Goal: Task Accomplishment & Management: Manage account settings

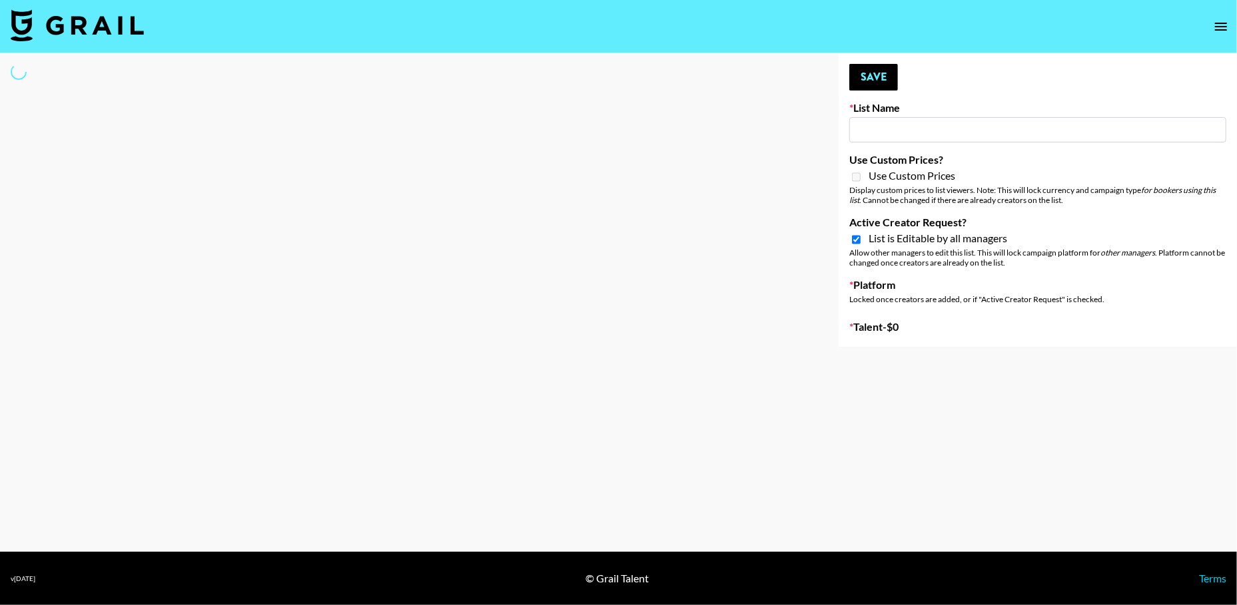
type input "Swiss [DEMOGRAPHIC_DATA] Fashion creators - TT"
checkbox input "true"
select select "Song"
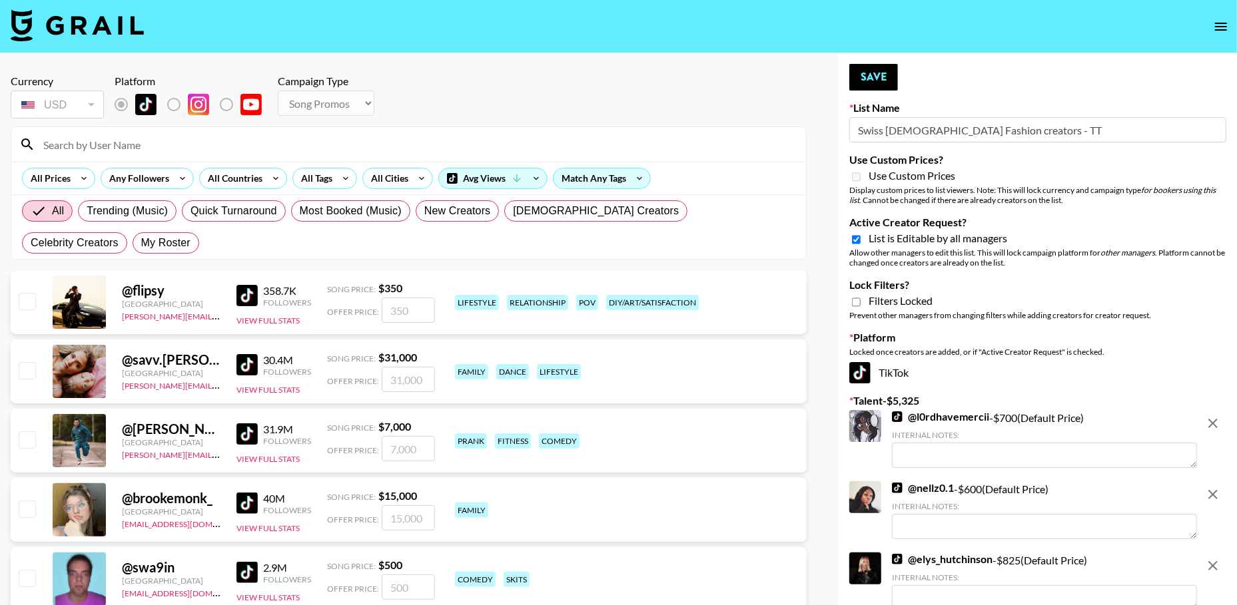
click at [1225, 21] on icon "open drawer" at bounding box center [1221, 27] width 16 height 16
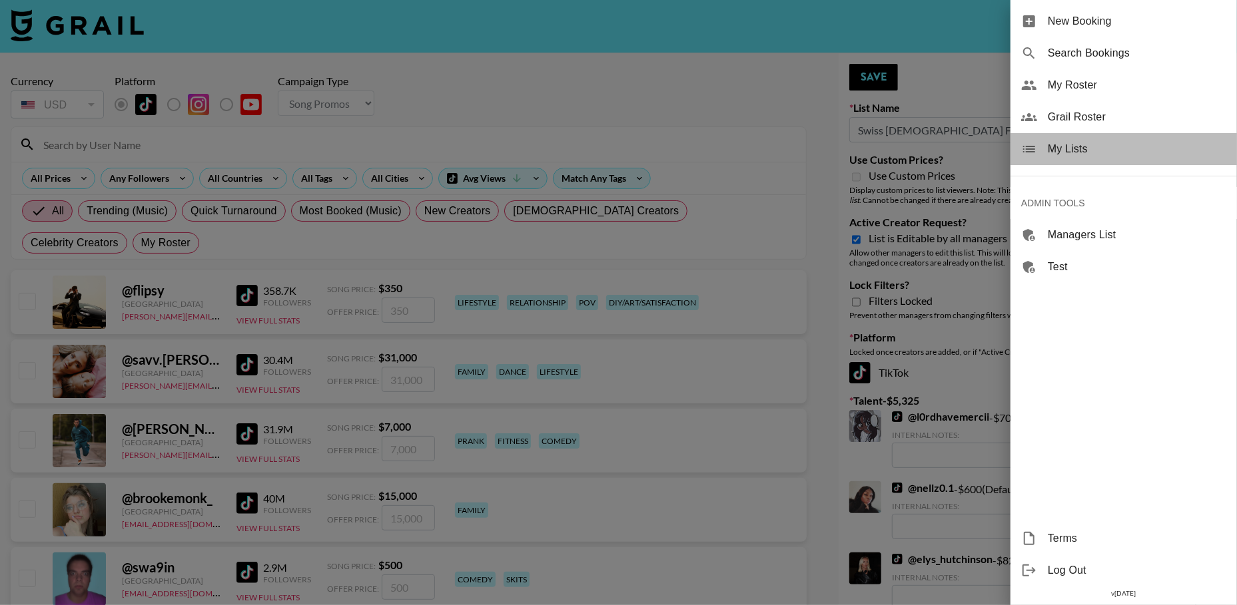
click at [1090, 138] on div "My Lists" at bounding box center [1123, 149] width 226 height 32
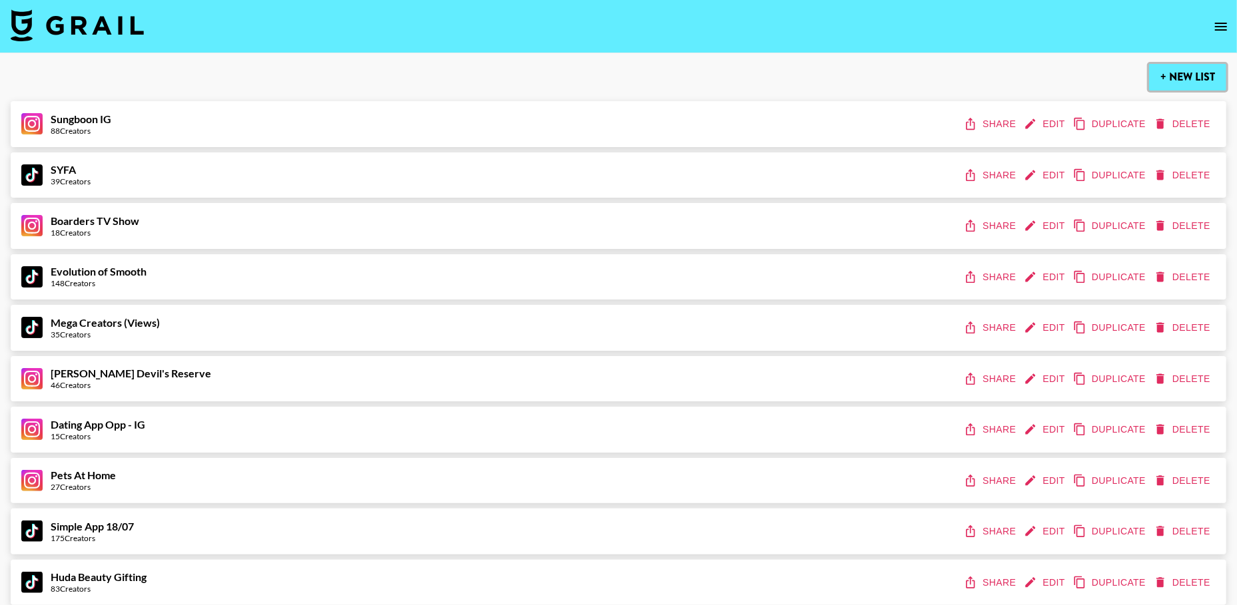
click at [1189, 78] on button "+ New List" at bounding box center [1187, 77] width 77 height 27
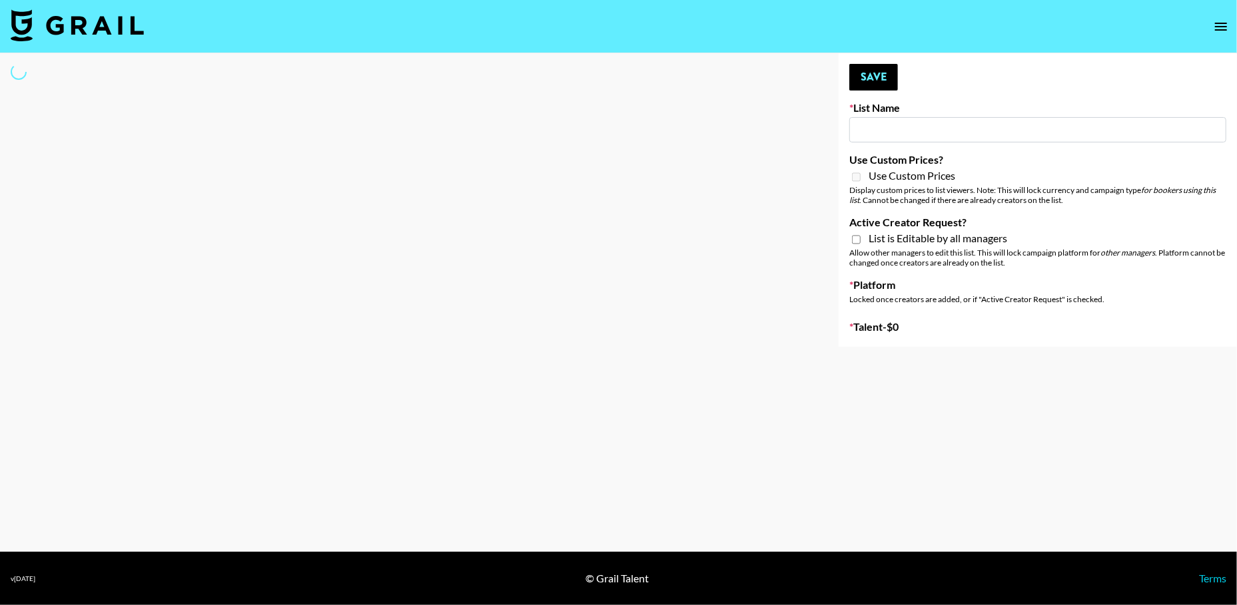
type input "New List"
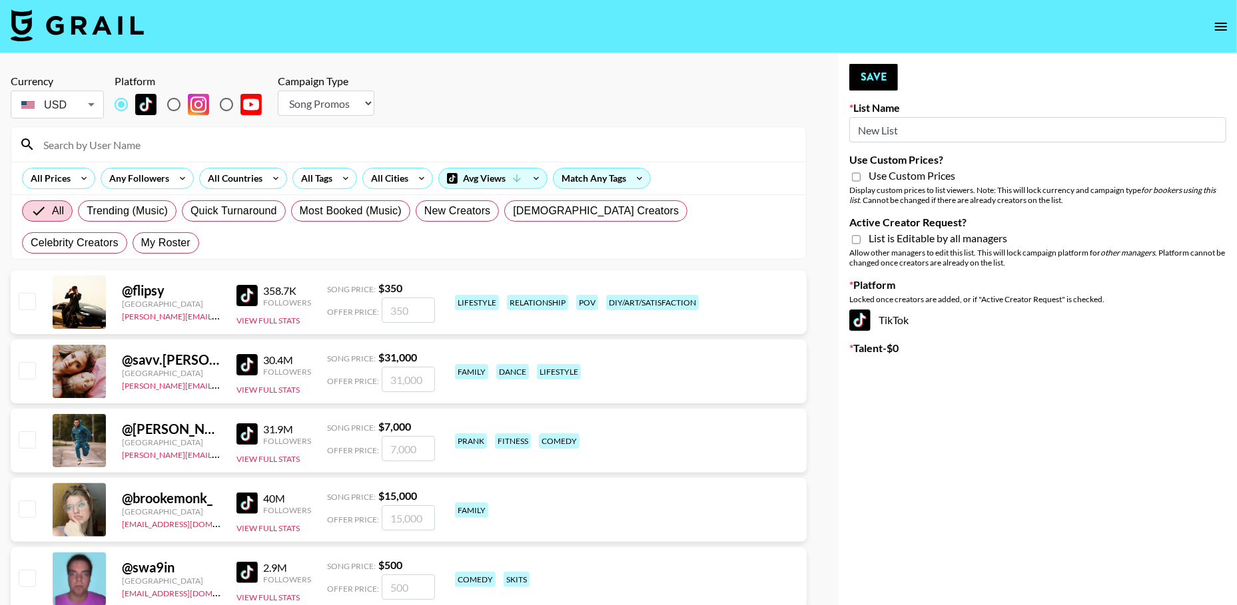
click at [348, 111] on select "Choose Type... Song Promos Brand Promos" at bounding box center [326, 103] width 97 height 25
select select "Brand"
click at [912, 130] on input "New List" at bounding box center [1037, 129] width 377 height 25
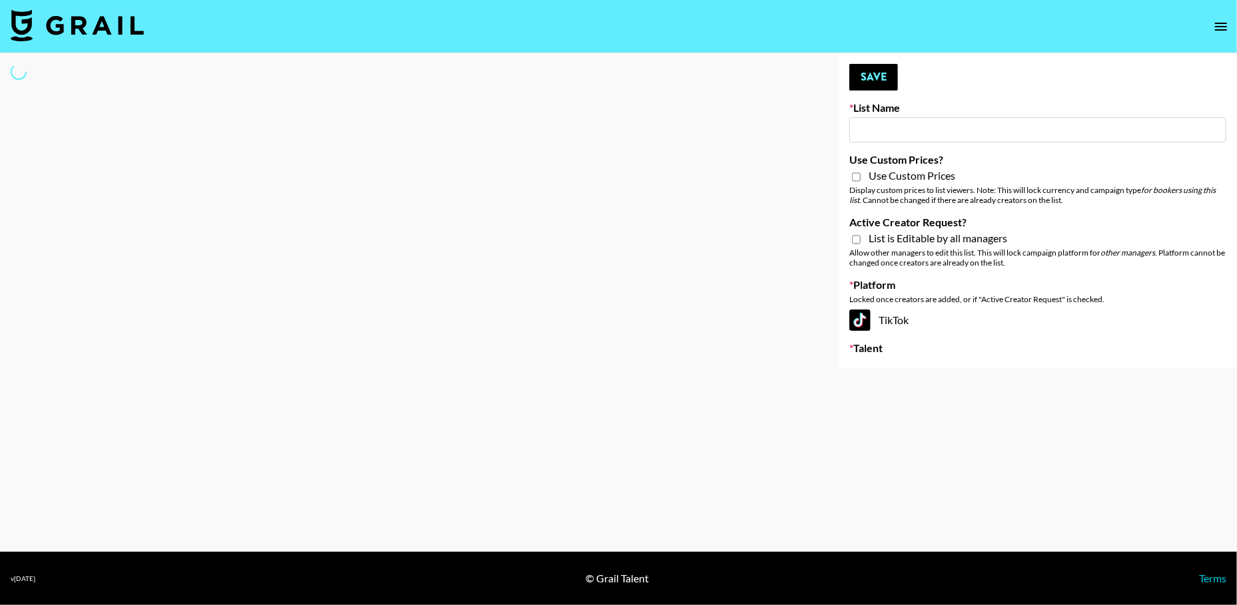
type input "S"
select select "Brand"
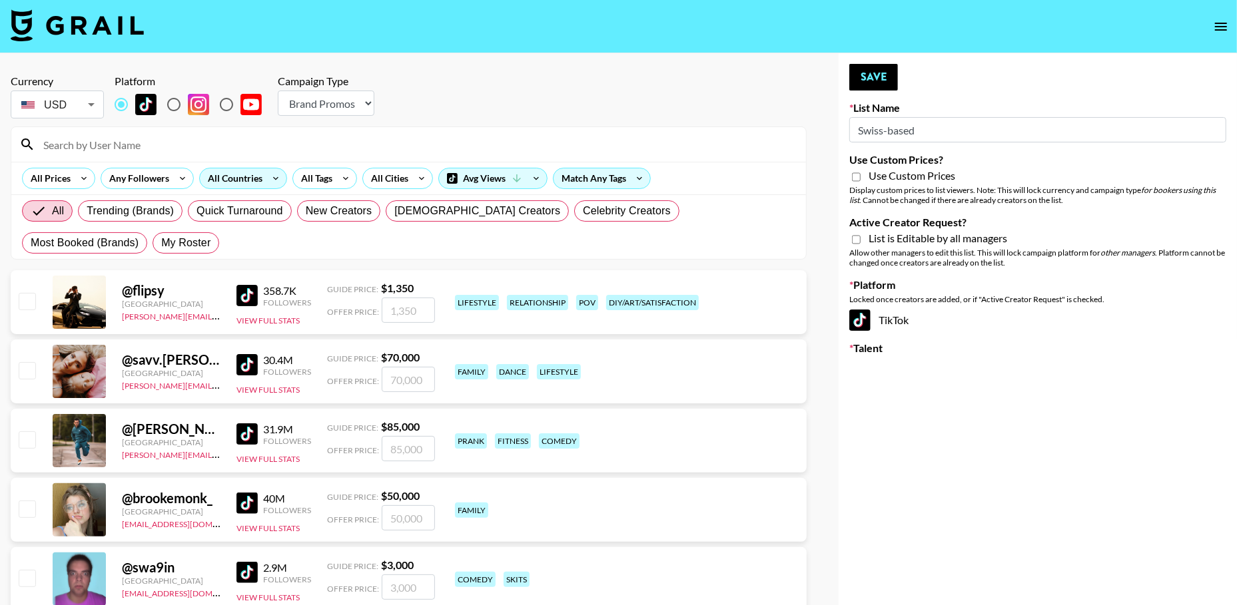
type input "Swiss-based"
click at [254, 179] on div "All Countries" at bounding box center [232, 178] width 65 height 20
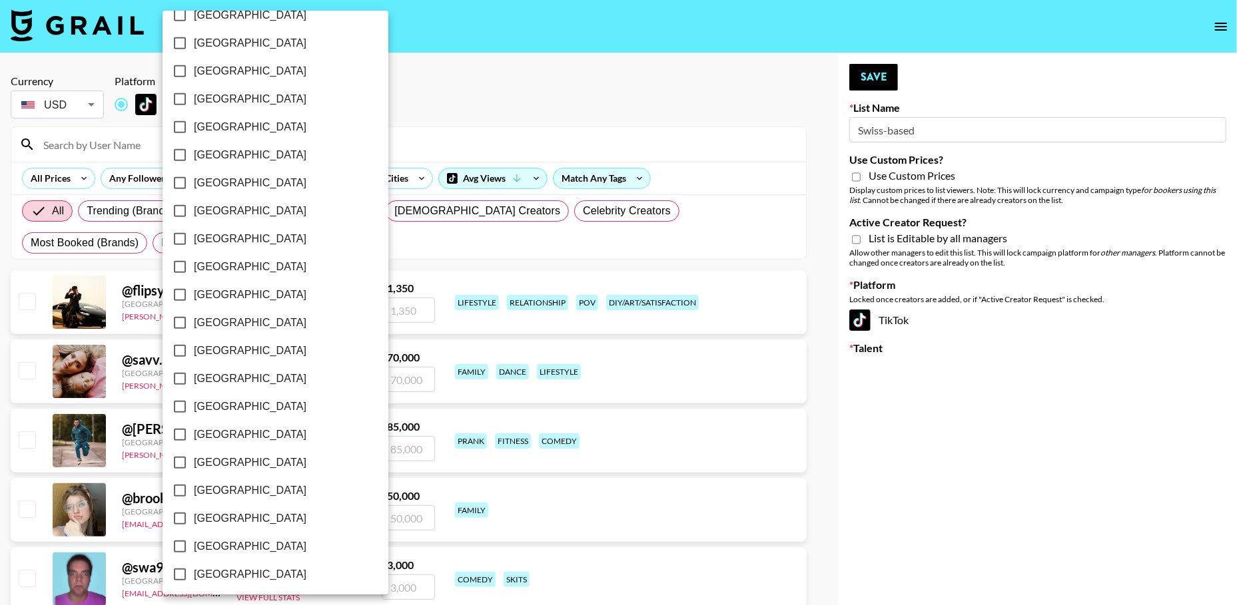
scroll to position [810, 0]
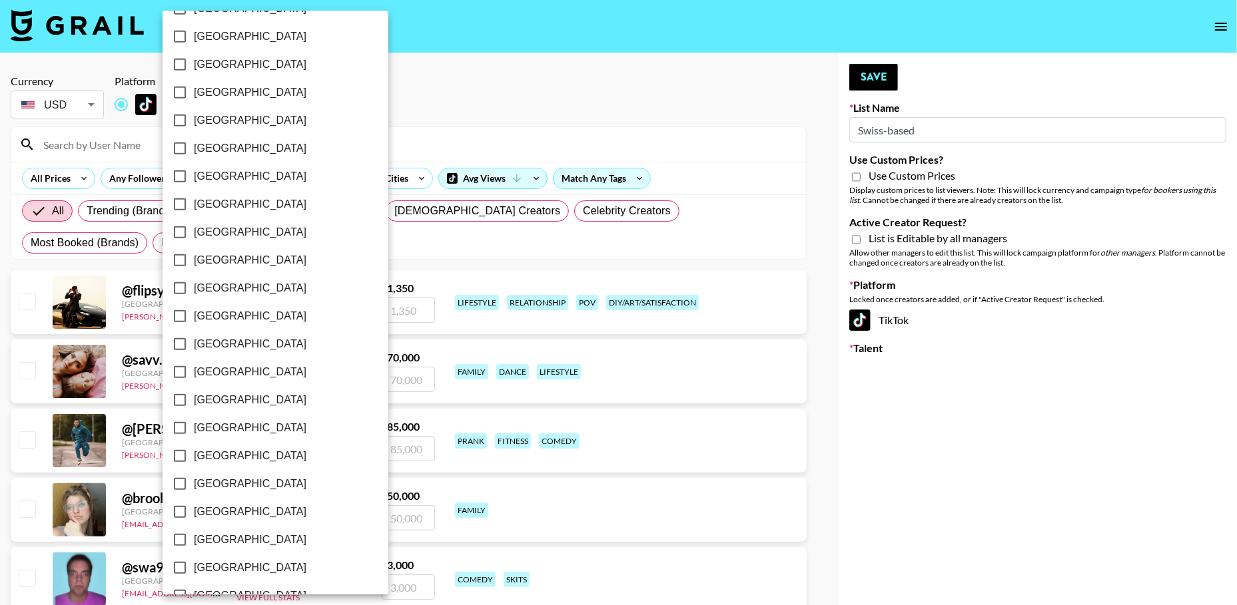
click at [254, 505] on label "[GEOGRAPHIC_DATA]" at bounding box center [266, 512] width 201 height 28
click at [194, 505] on input "[GEOGRAPHIC_DATA]" at bounding box center [180, 512] width 28 height 28
checkbox input "true"
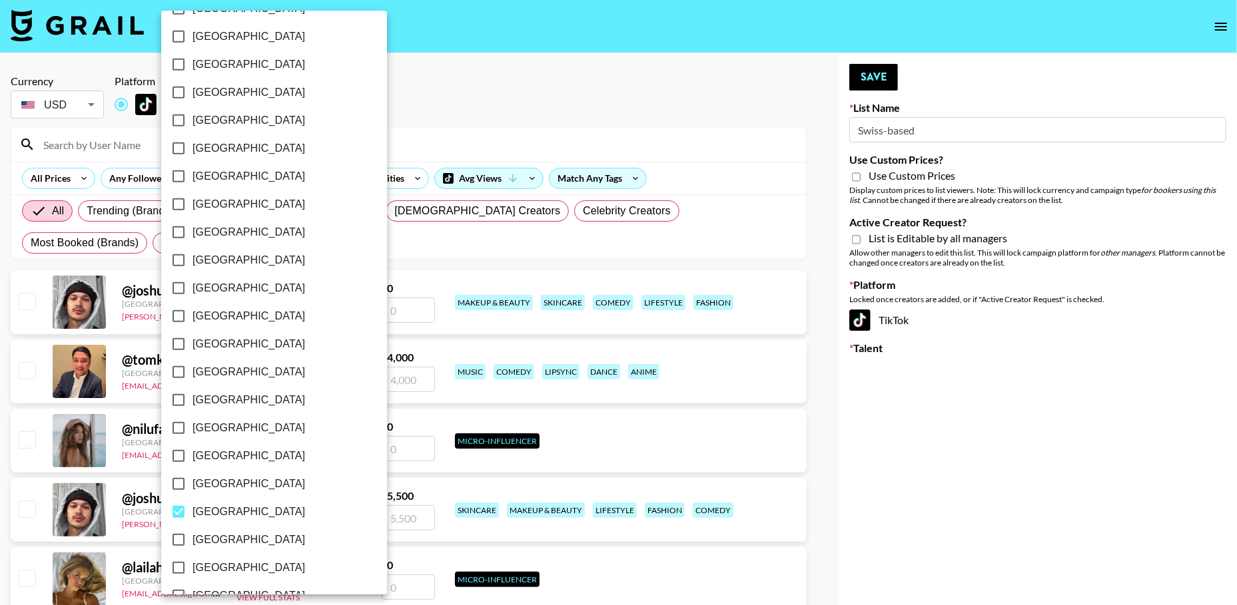
click at [447, 83] on div at bounding box center [618, 302] width 1237 height 605
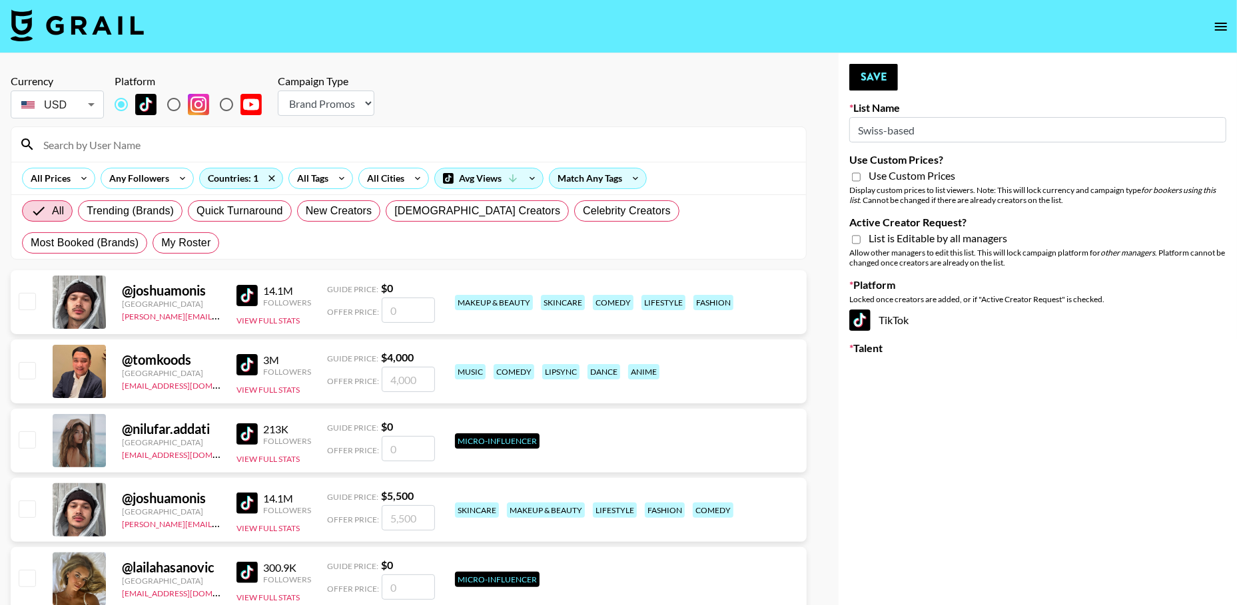
click at [26, 297] on input "checkbox" at bounding box center [27, 301] width 16 height 16
checkbox input "false"
click at [31, 378] on input "checkbox" at bounding box center [27, 370] width 16 height 16
checkbox input "true"
type input "4000"
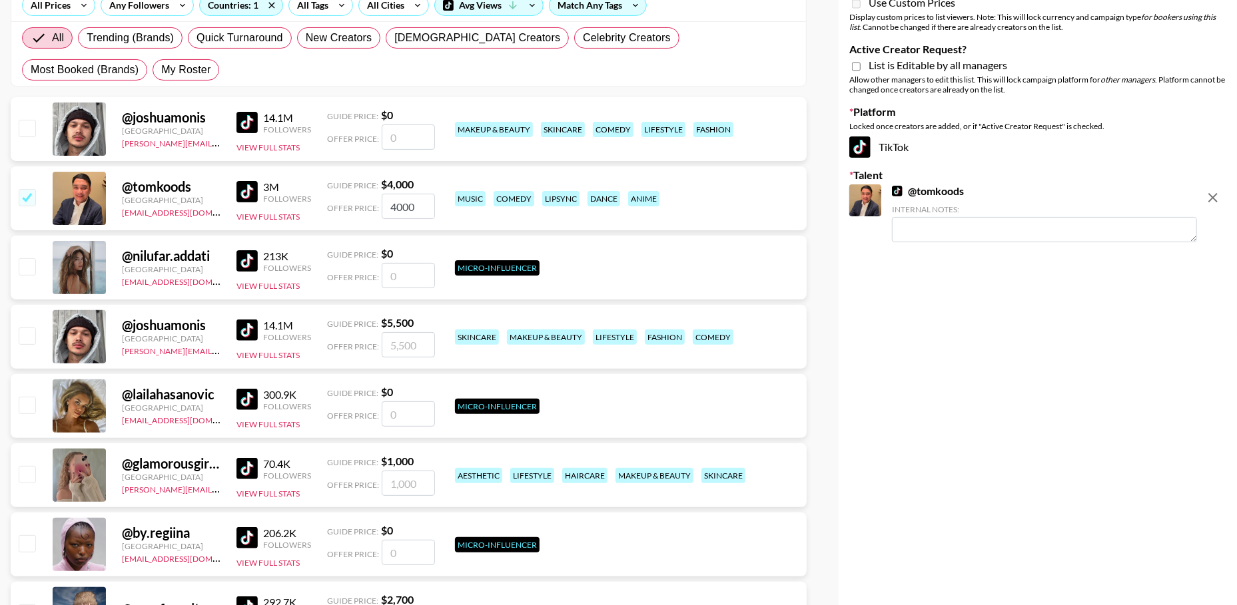
scroll to position [195, 0]
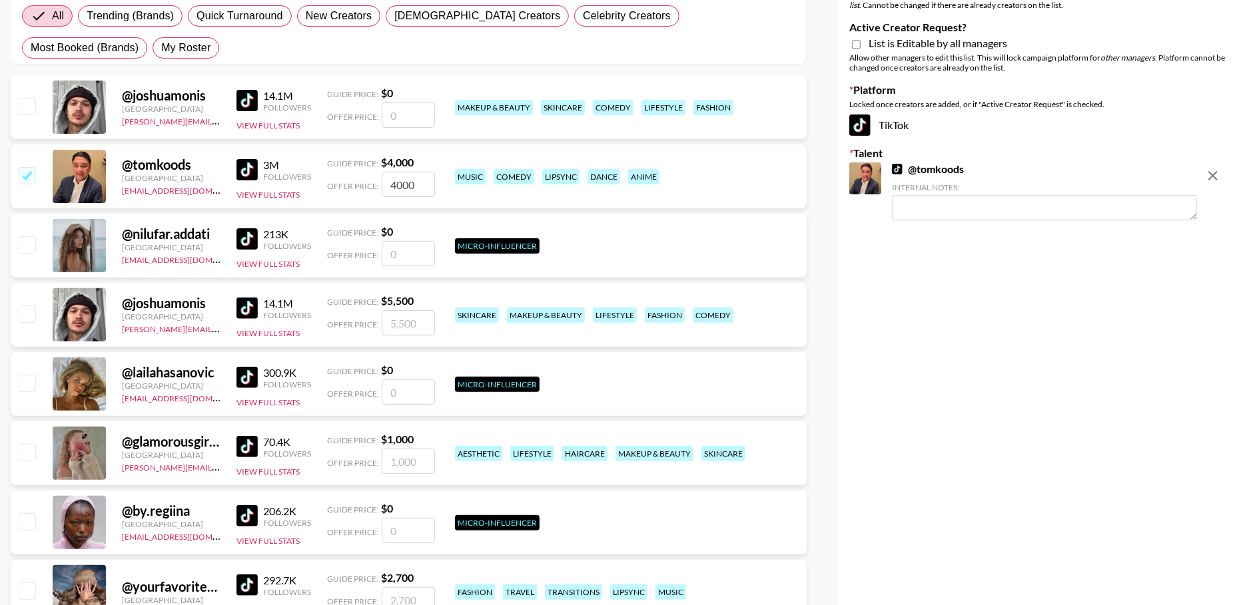
click at [30, 316] on input "checkbox" at bounding box center [27, 314] width 16 height 16
checkbox input "true"
type input "5500"
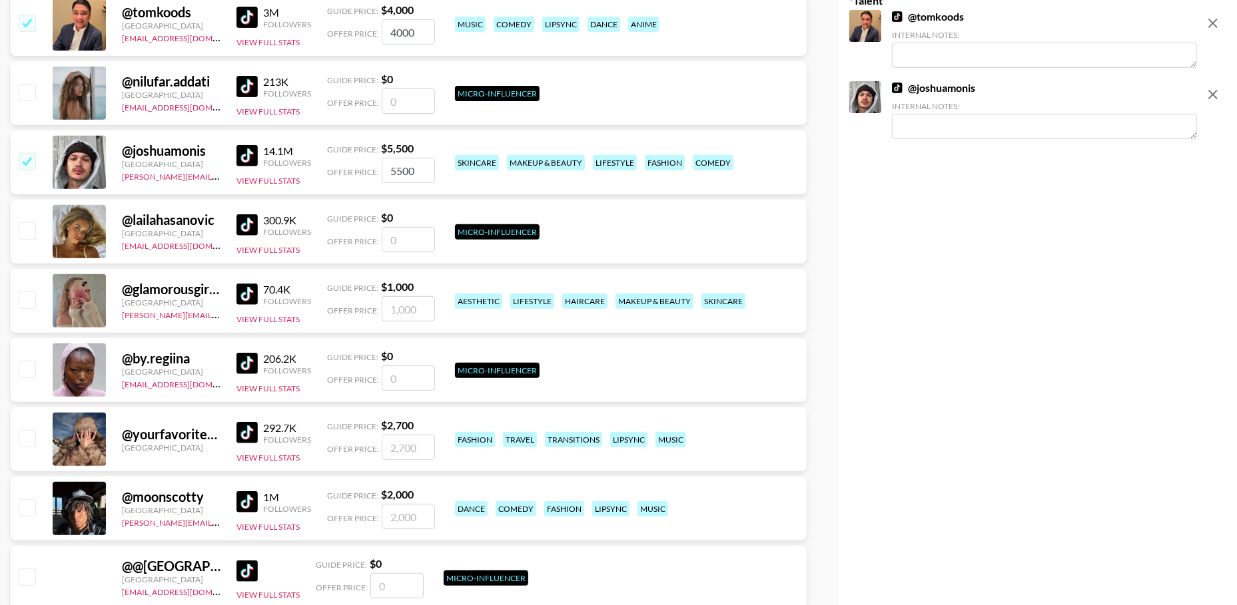
scroll to position [360, 0]
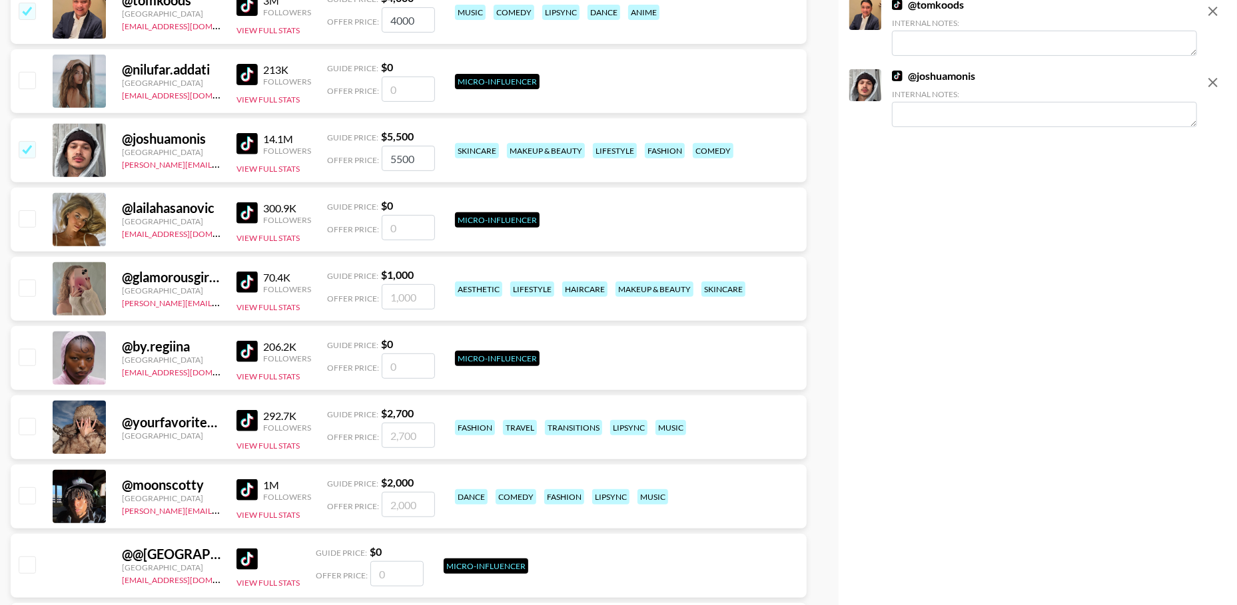
click at [31, 288] on input "checkbox" at bounding box center [27, 288] width 16 height 16
checkbox input "true"
type input "1000"
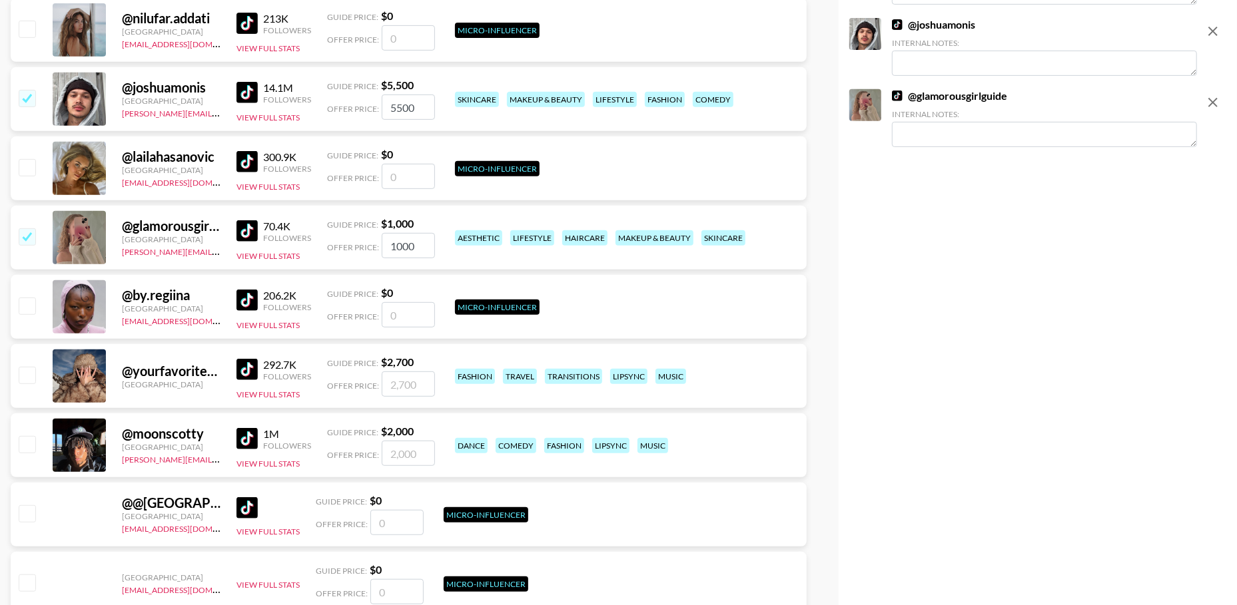
click at [31, 375] on input "checkbox" at bounding box center [27, 375] width 16 height 16
checkbox input "true"
type input "2700"
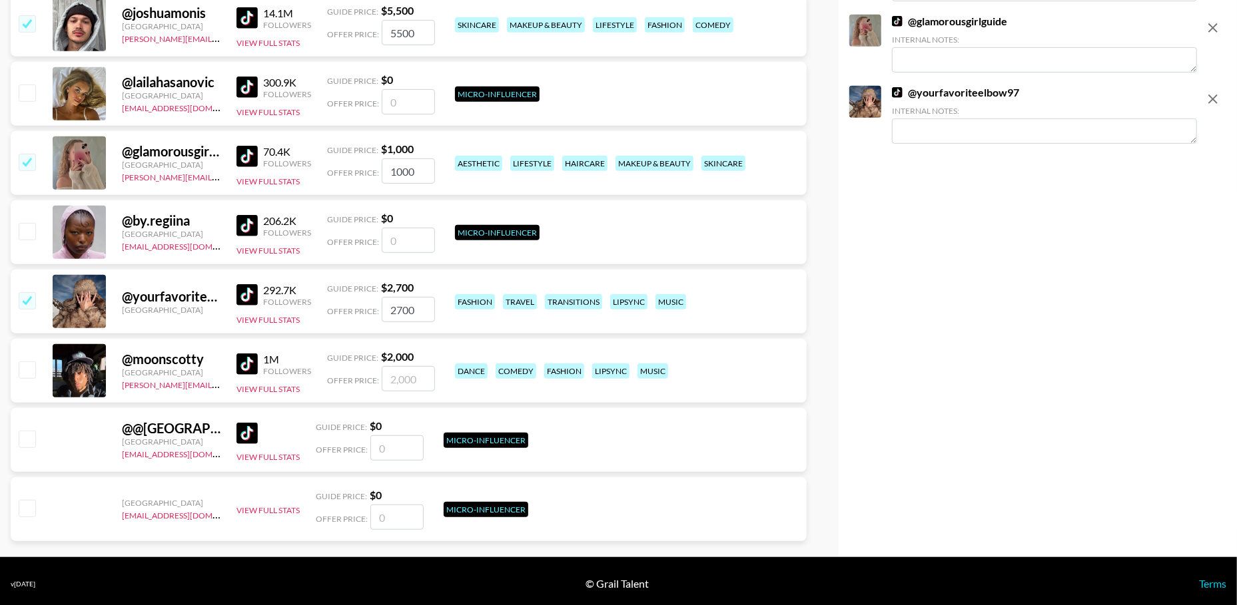
scroll to position [489, 0]
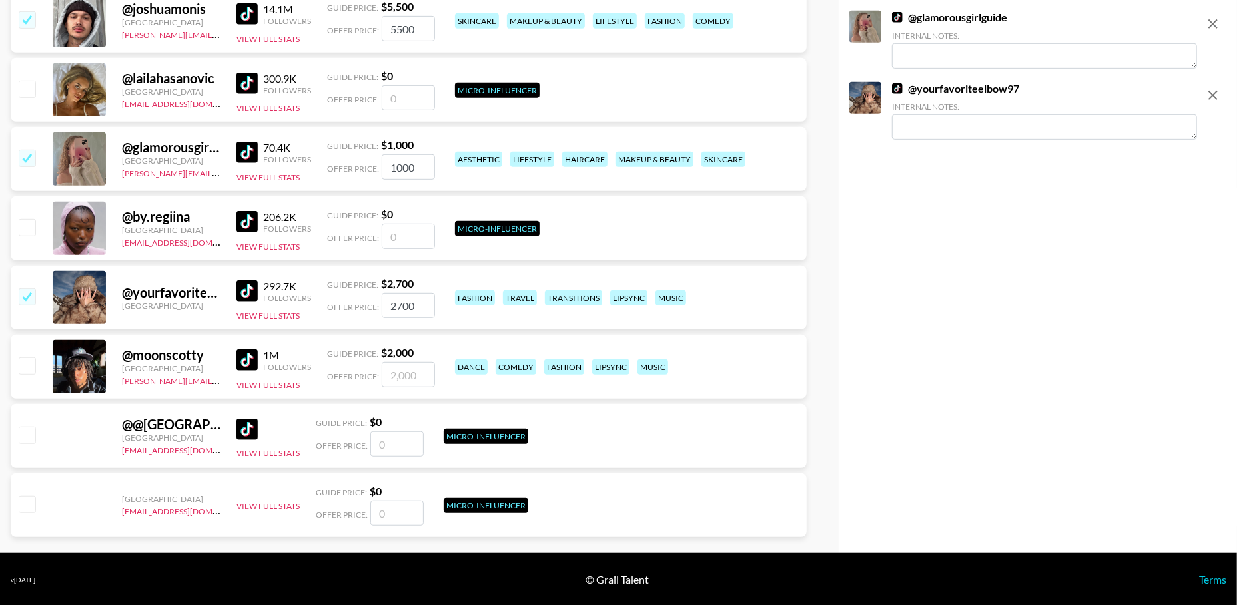
click at [31, 364] on input "checkbox" at bounding box center [27, 366] width 16 height 16
checkbox input "true"
type input "2000"
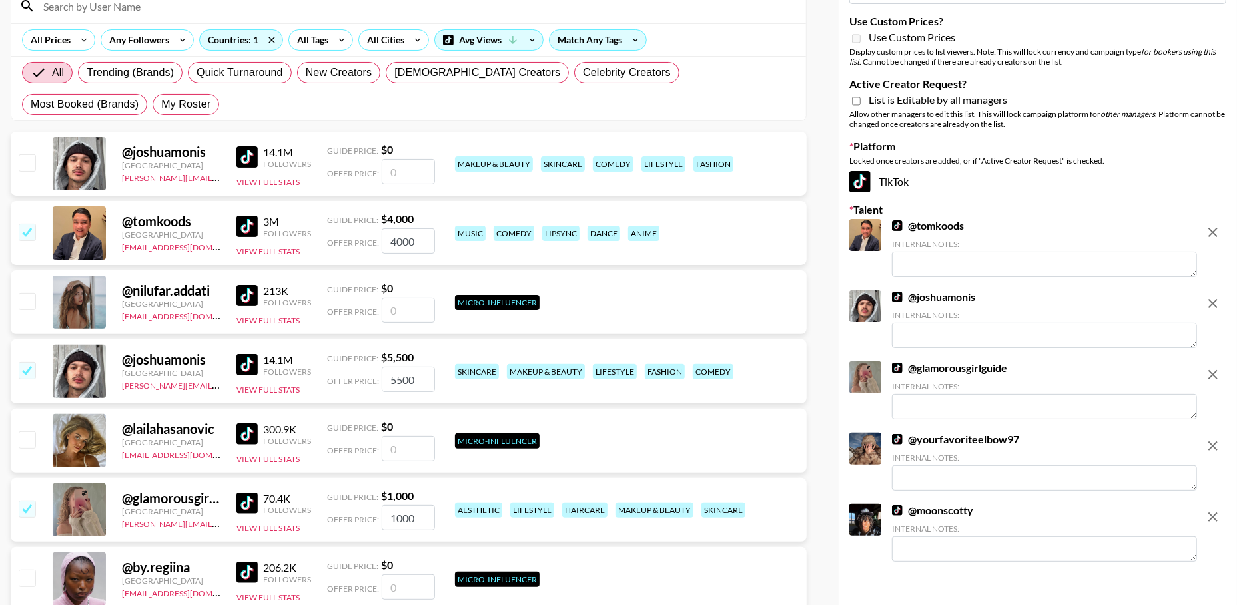
scroll to position [0, 0]
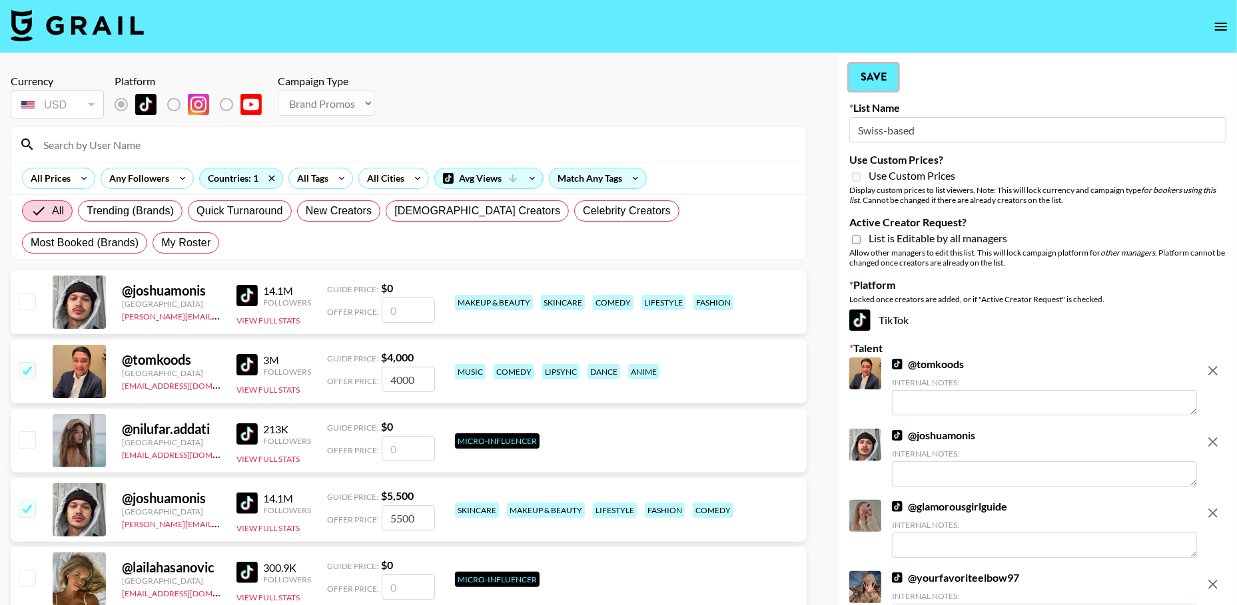
click at [874, 77] on button "Save" at bounding box center [873, 77] width 49 height 27
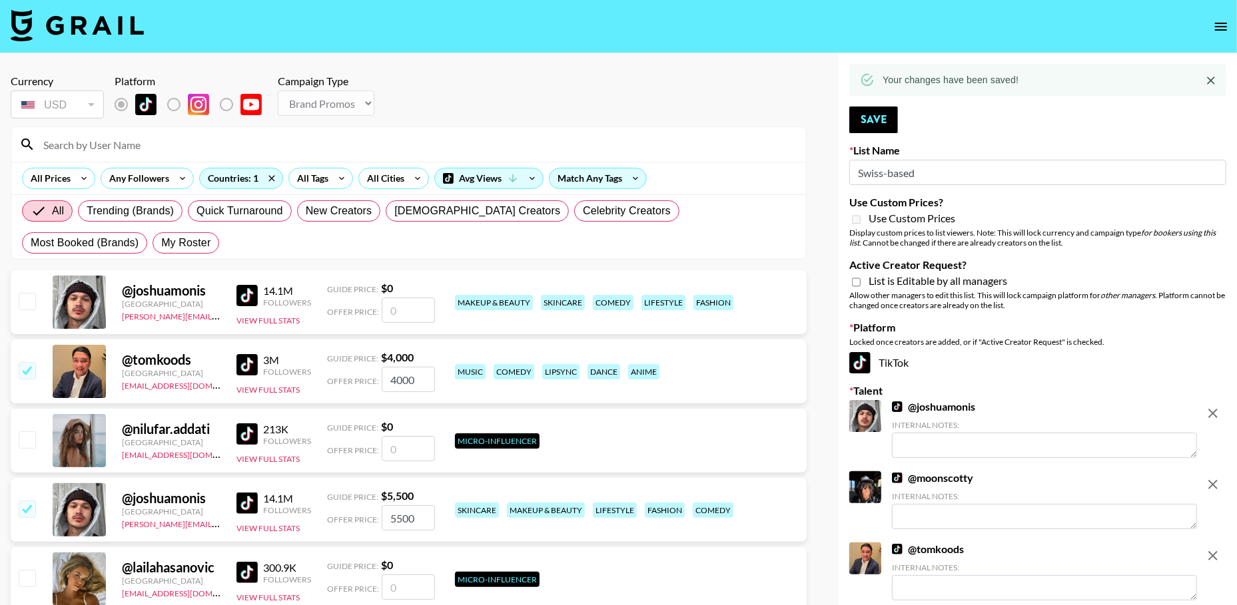
click at [1221, 28] on icon "open drawer" at bounding box center [1221, 27] width 16 height 16
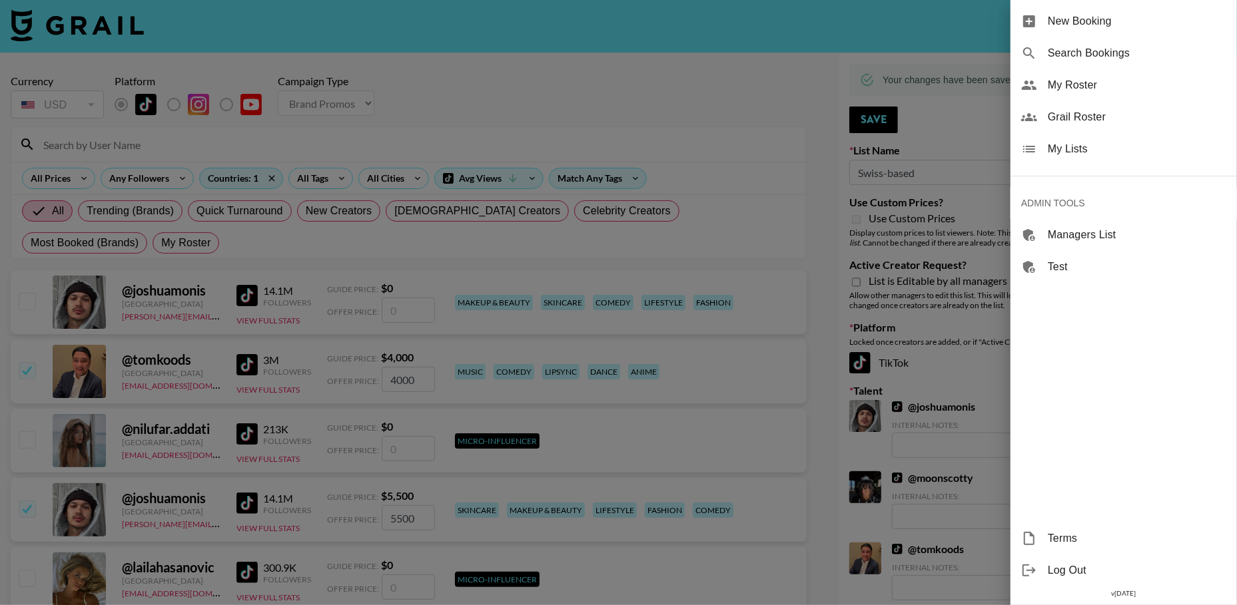
click at [1083, 150] on span "My Lists" at bounding box center [1136, 149] width 178 height 16
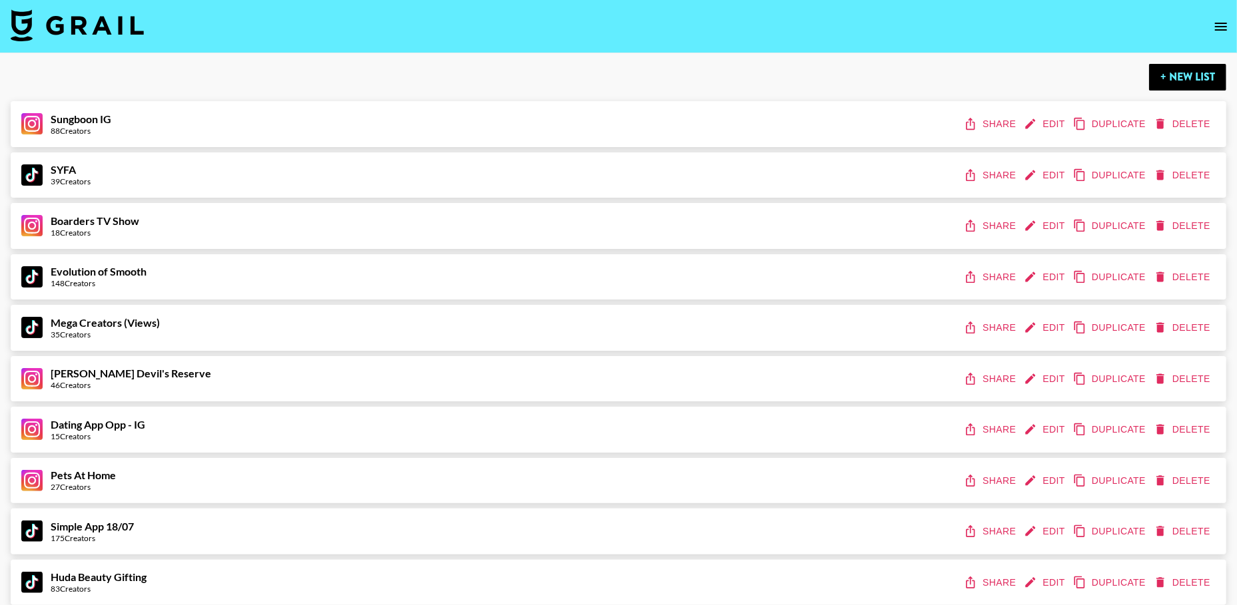
scroll to position [7048, 0]
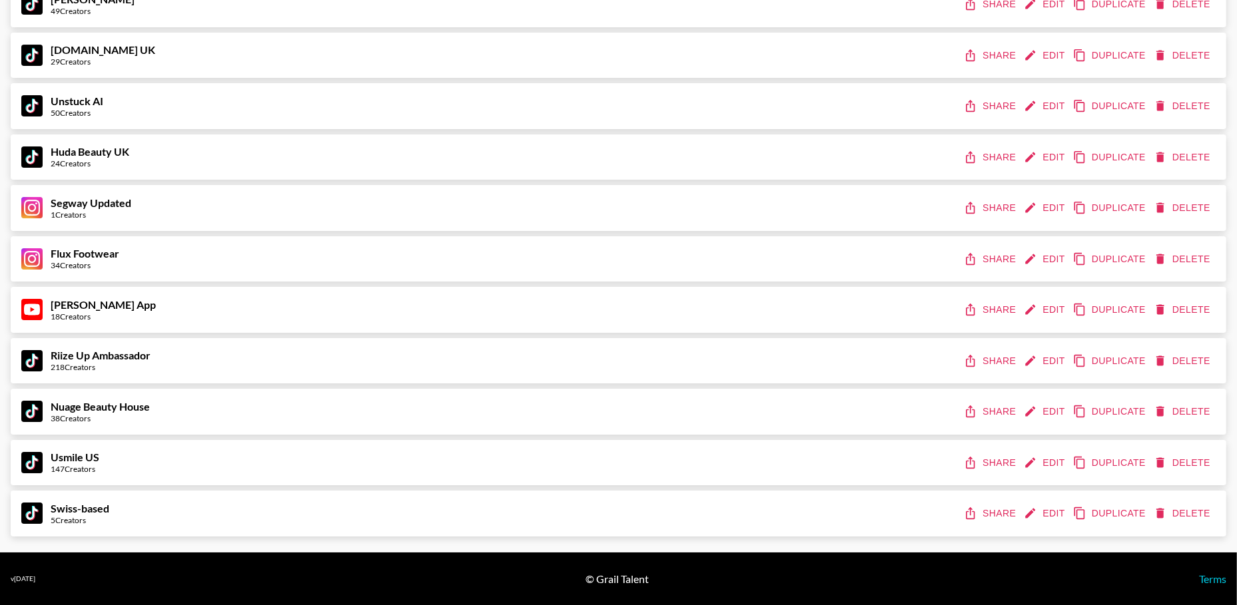
click at [997, 515] on button "Share" at bounding box center [991, 513] width 60 height 25
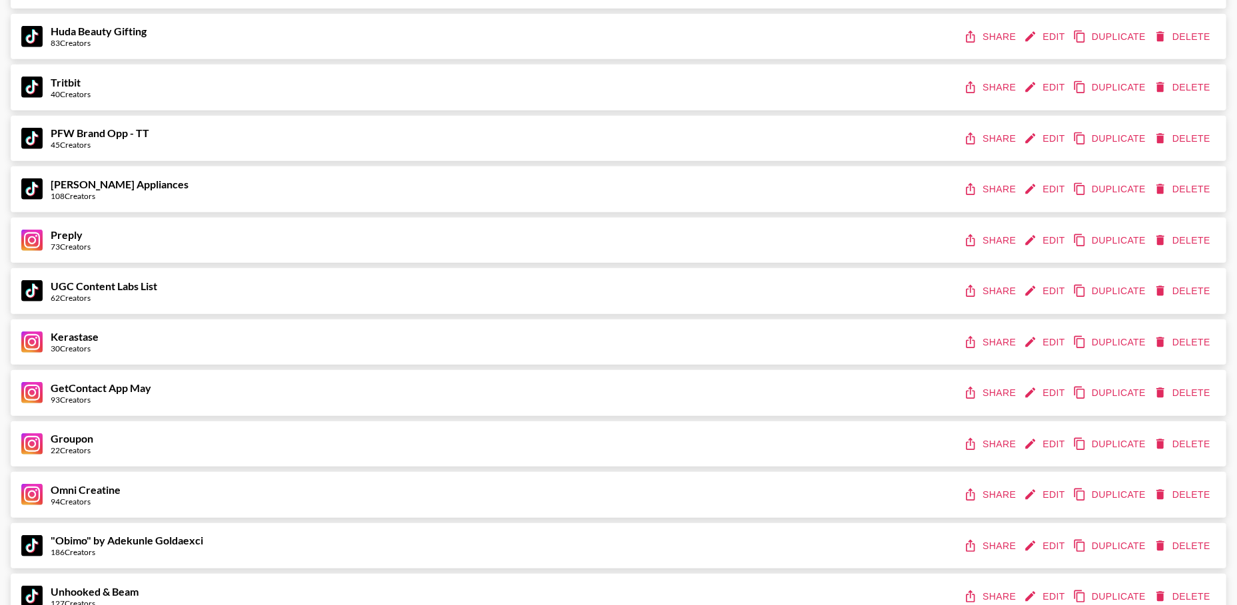
scroll to position [0, 0]
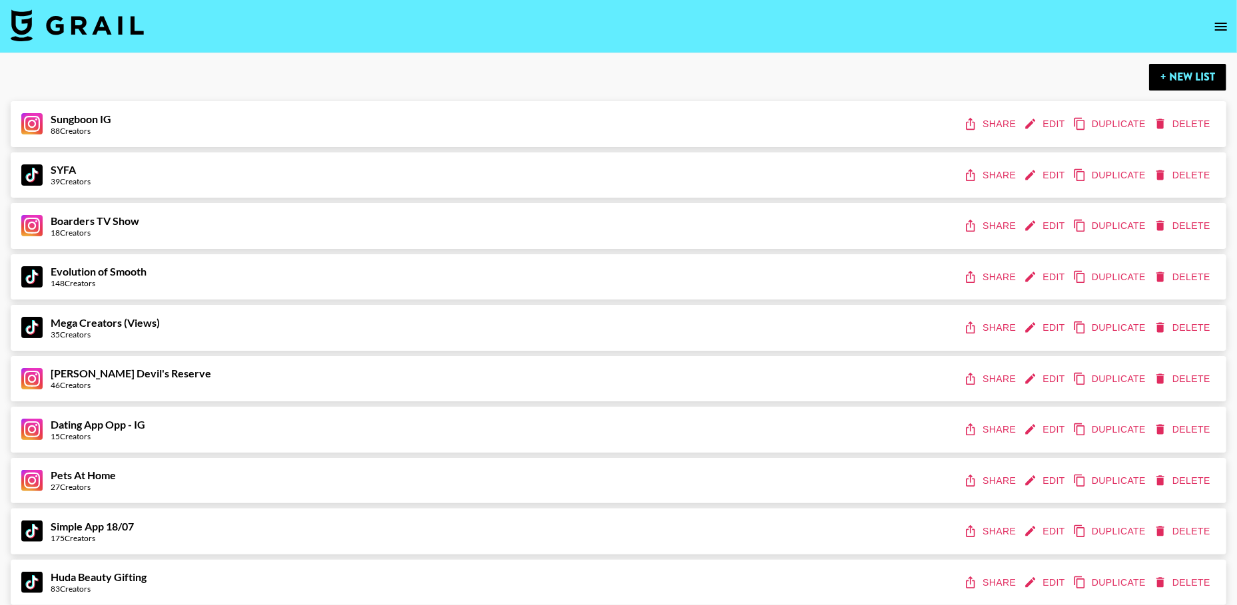
click at [1220, 29] on icon "open drawer" at bounding box center [1221, 27] width 16 height 16
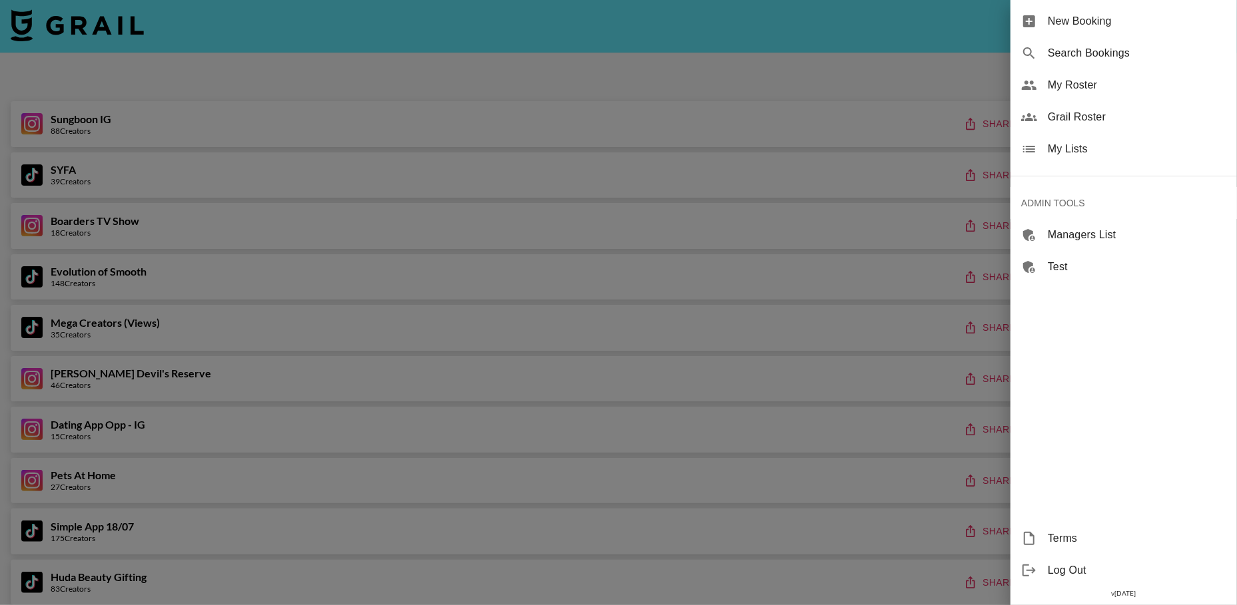
click at [1074, 119] on span "Grail Roster" at bounding box center [1136, 117] width 178 height 16
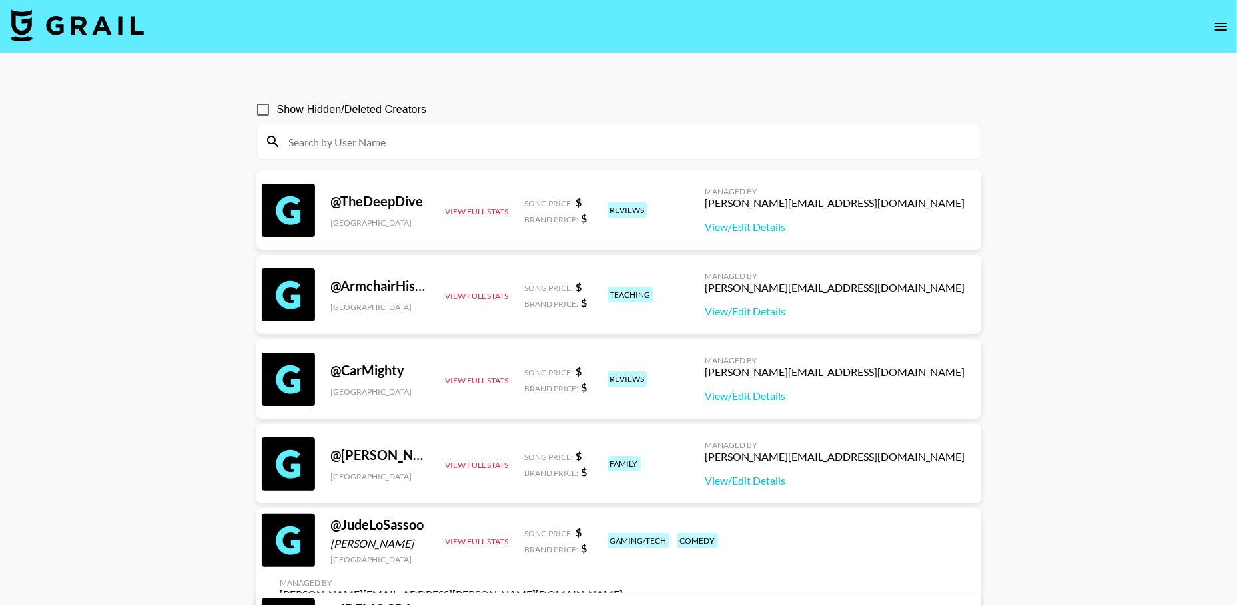
click at [396, 142] on input at bounding box center [626, 141] width 691 height 21
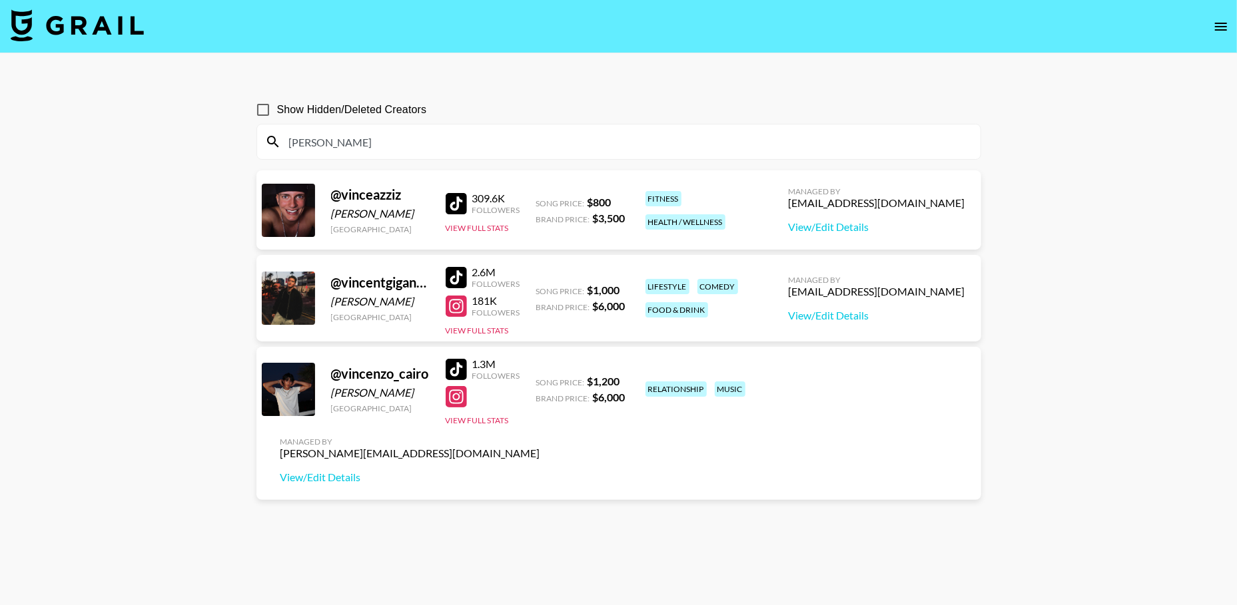
type input "[PERSON_NAME]"
click at [894, 294] on div "[EMAIL_ADDRESS][DOMAIN_NAME]" at bounding box center [876, 291] width 176 height 13
copy div "[EMAIL_ADDRESS][DOMAIN_NAME]"
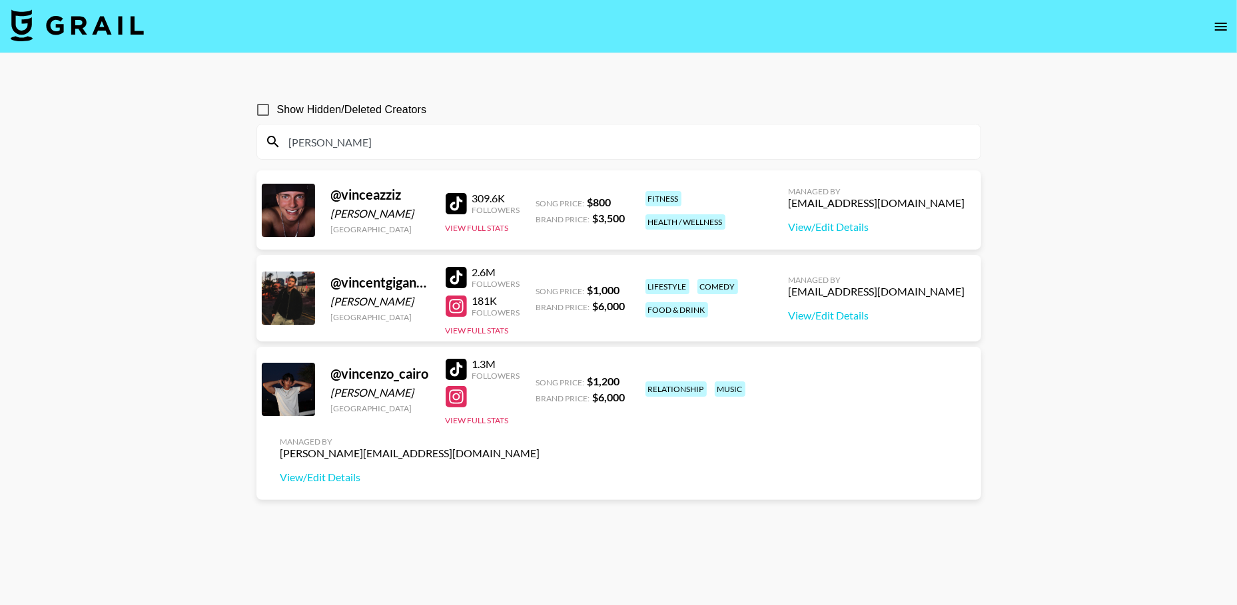
click at [336, 143] on input "[PERSON_NAME]" at bounding box center [626, 141] width 691 height 21
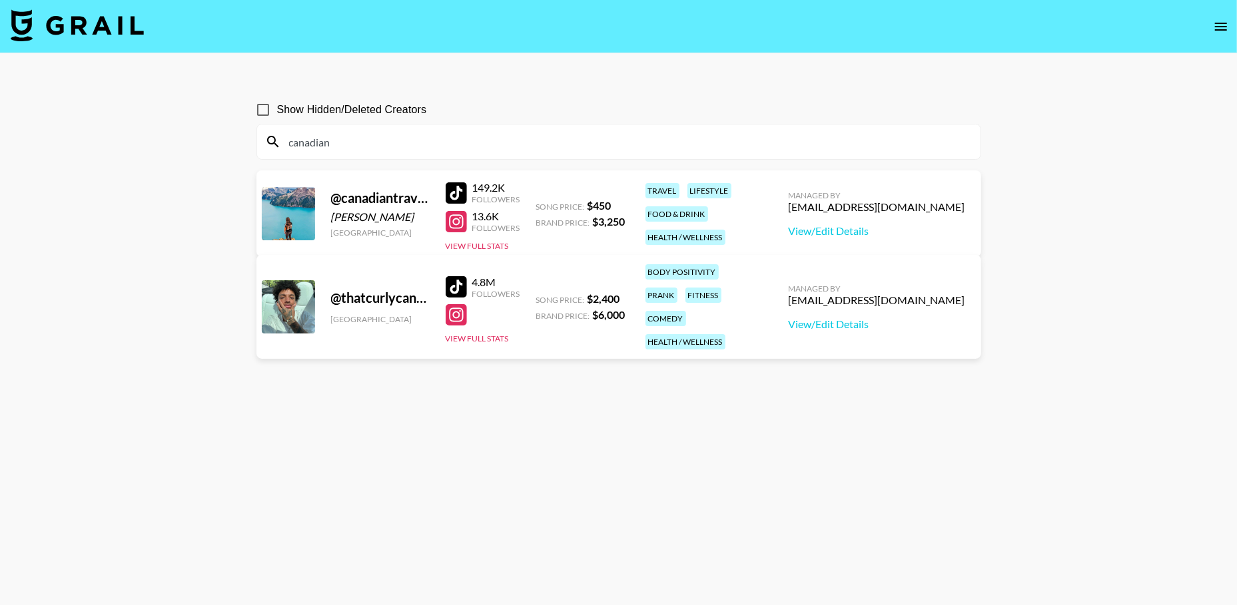
type input "canadian"
click at [873, 204] on div "[EMAIL_ADDRESS][DOMAIN_NAME]" at bounding box center [876, 206] width 176 height 13
copy div "[EMAIL_ADDRESS][DOMAIN_NAME]"
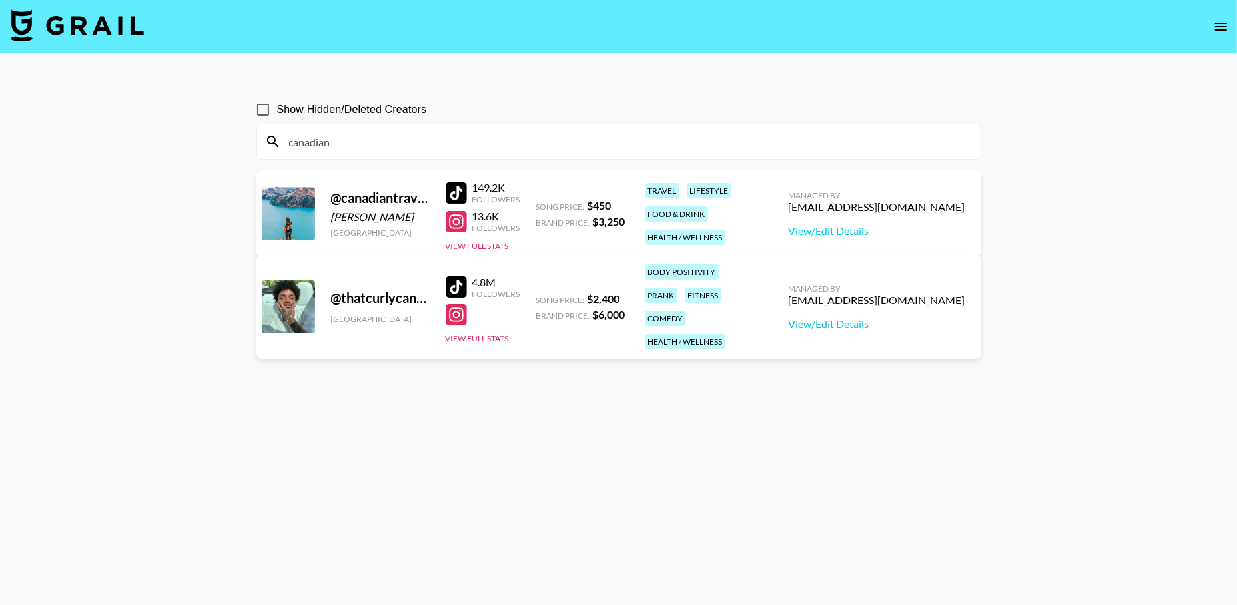
click at [396, 137] on input "canadian" at bounding box center [626, 141] width 691 height 21
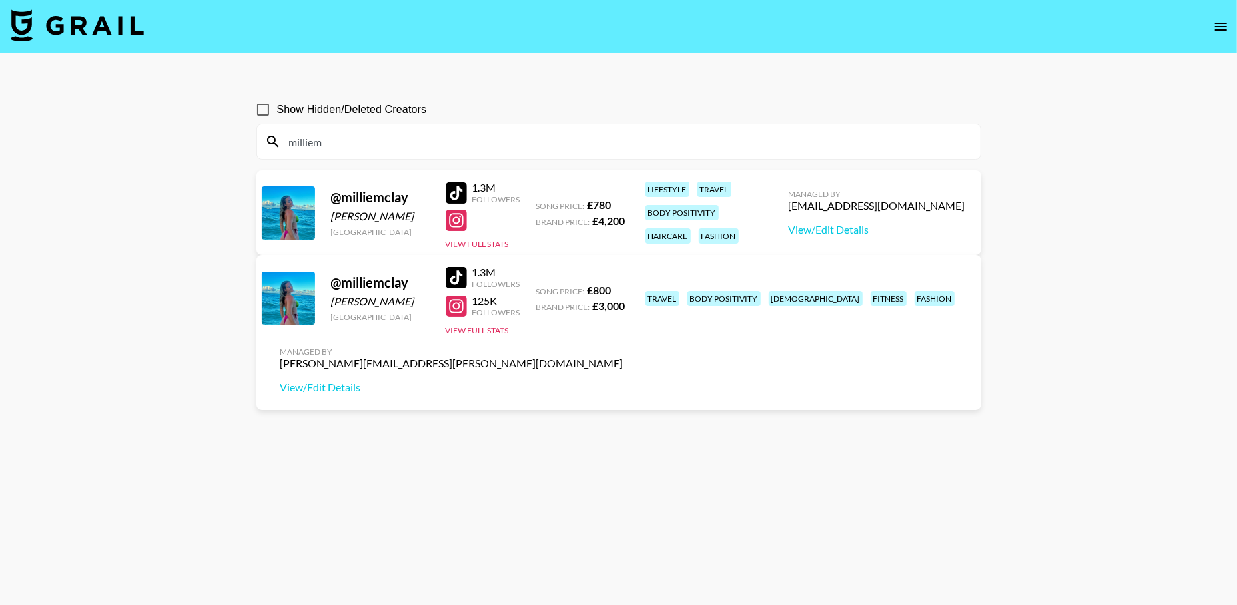
type input "milliem"
click at [858, 208] on div "[EMAIL_ADDRESS][DOMAIN_NAME]" at bounding box center [876, 205] width 176 height 13
copy div "[EMAIL_ADDRESS][DOMAIN_NAME]"
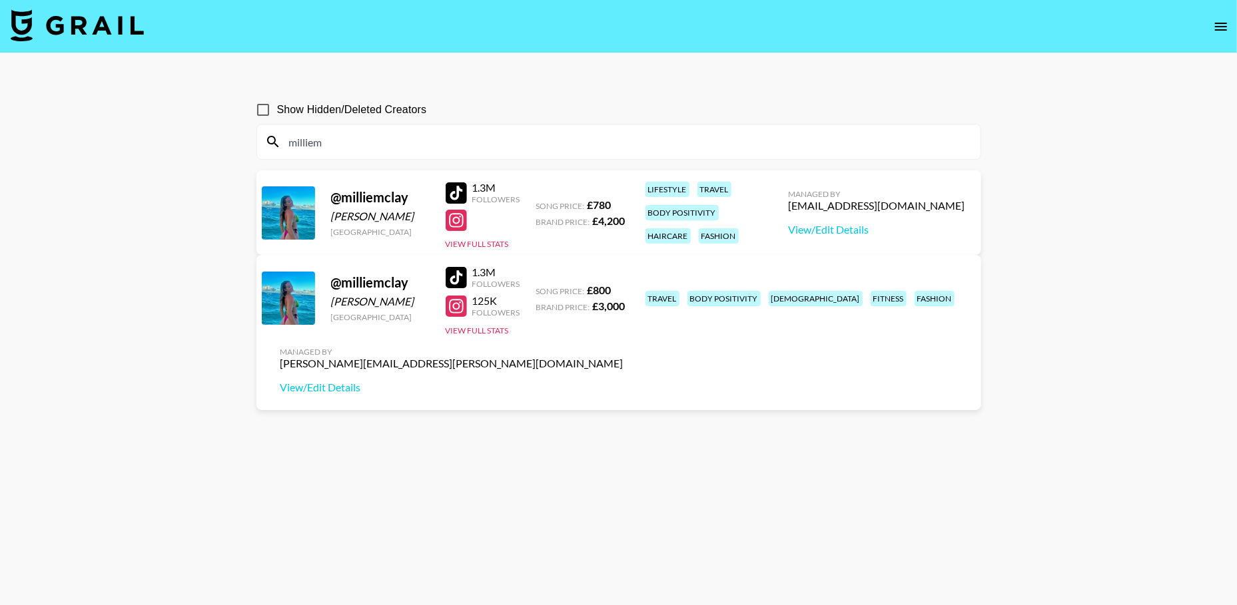
click at [623, 357] on div "[PERSON_NAME][EMAIL_ADDRESS][PERSON_NAME][DOMAIN_NAME]" at bounding box center [451, 363] width 343 height 13
copy div "[PERSON_NAME][EMAIL_ADDRESS][PERSON_NAME][DOMAIN_NAME]"
click at [380, 141] on input "milliem" at bounding box center [626, 141] width 691 height 21
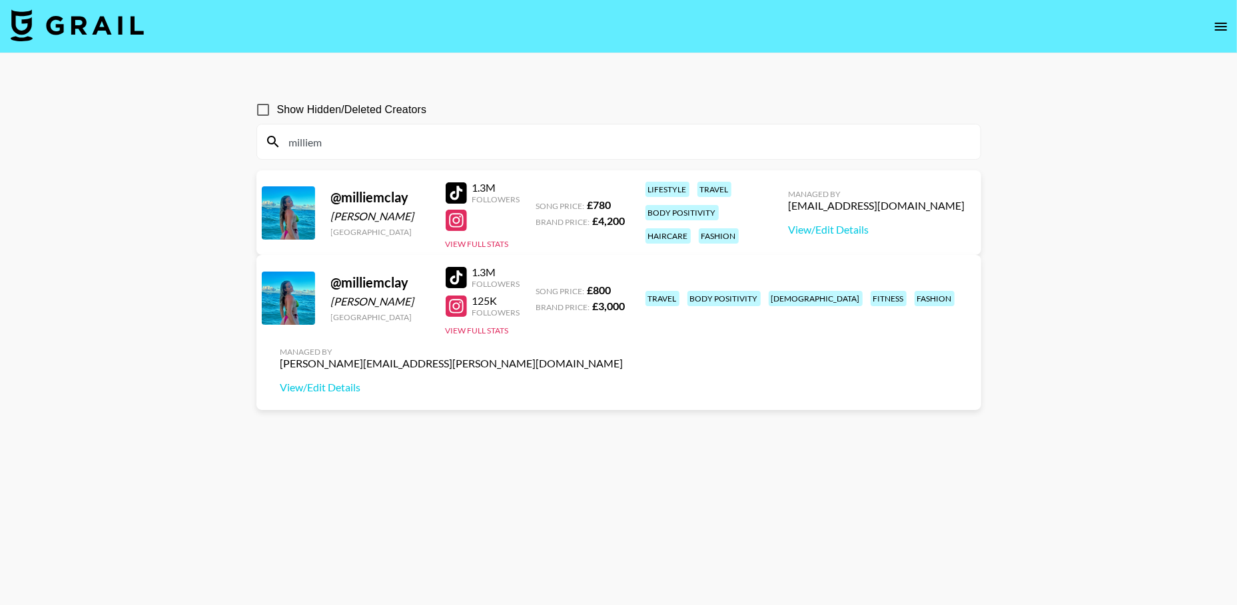
click at [380, 141] on input "milliem" at bounding box center [626, 141] width 691 height 21
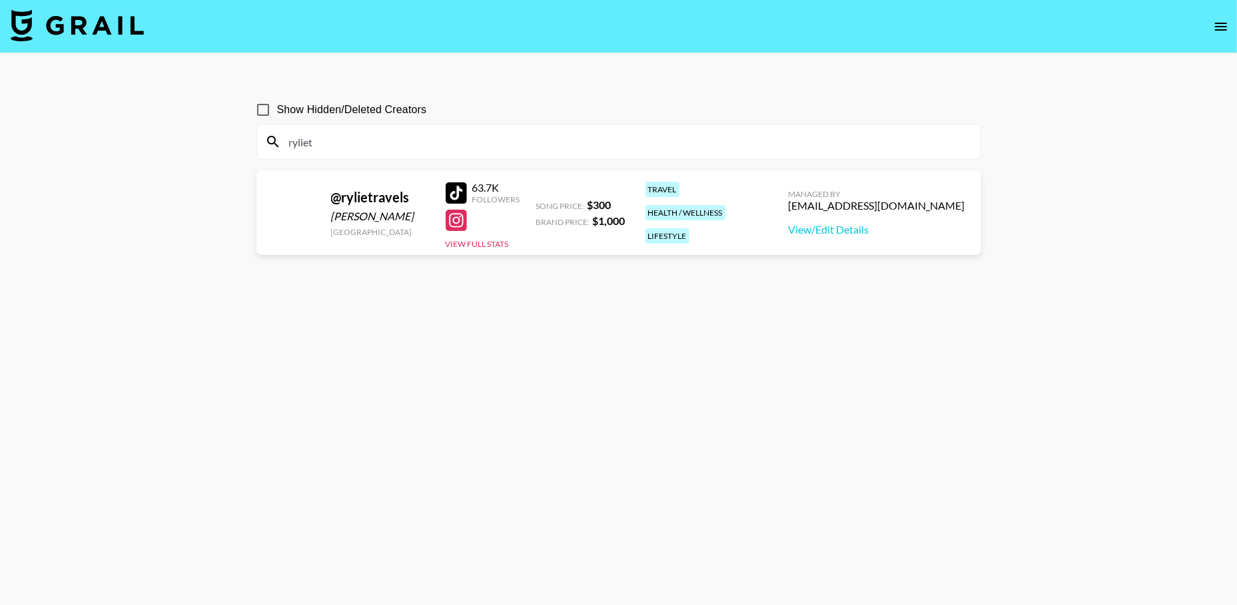
type input "ryliet"
click at [913, 207] on div "[EMAIL_ADDRESS][DOMAIN_NAME]" at bounding box center [876, 205] width 176 height 13
copy div "[EMAIL_ADDRESS][DOMAIN_NAME]"
